Goal: Find contact information: Find contact information

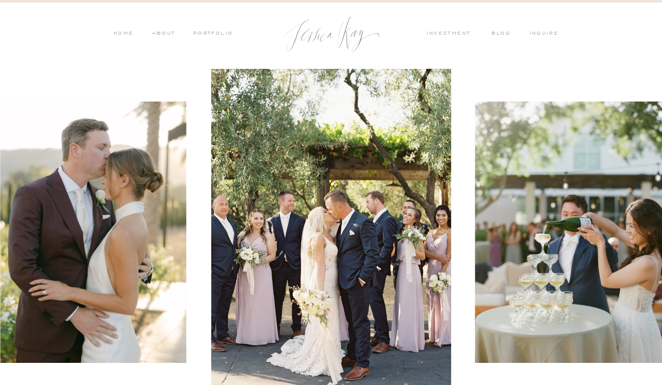
click at [547, 35] on nav "inquire" at bounding box center [547, 34] width 34 height 9
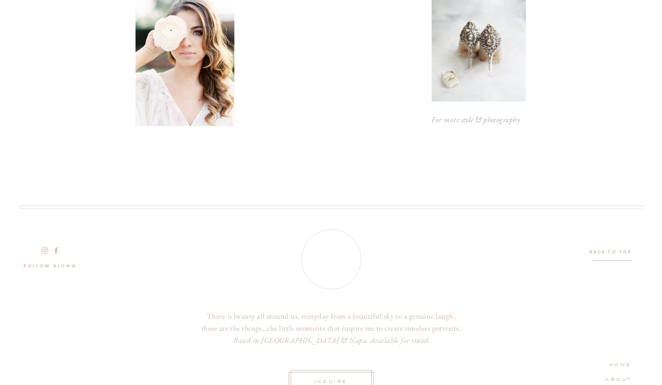
scroll to position [656, 0]
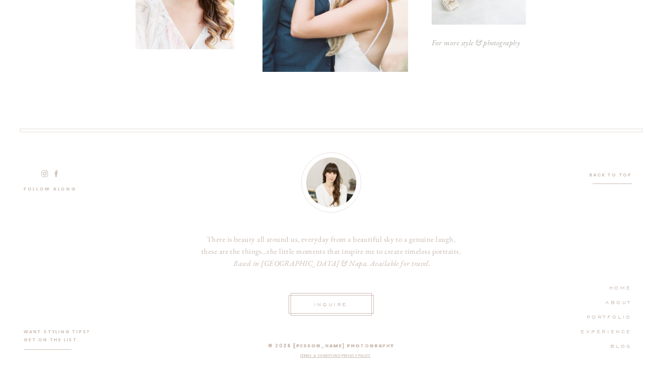
click at [58, 172] on icon at bounding box center [56, 173] width 10 height 9
